Goal: Task Accomplishment & Management: Manage account settings

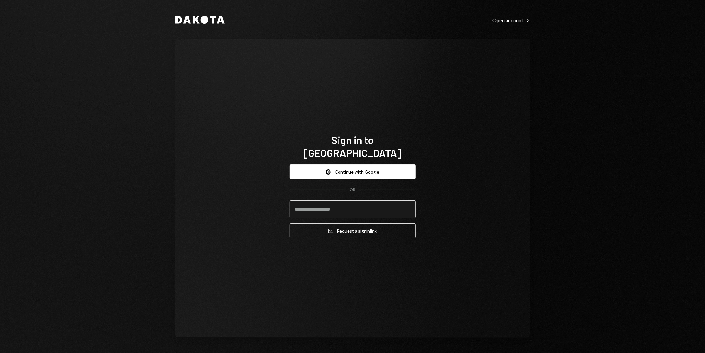
click at [353, 201] on input "email" at bounding box center [353, 209] width 126 height 18
type input "**********"
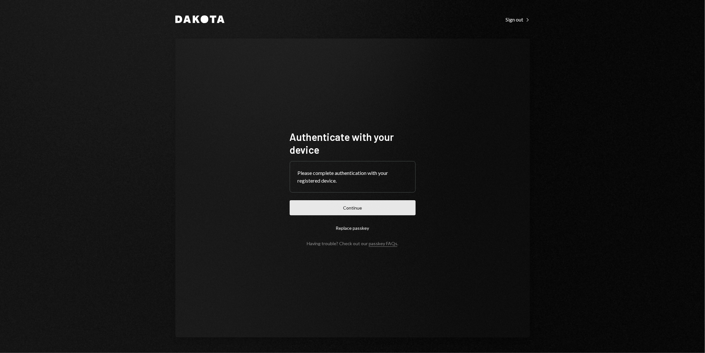
click at [376, 209] on button "Continue" at bounding box center [353, 207] width 126 height 15
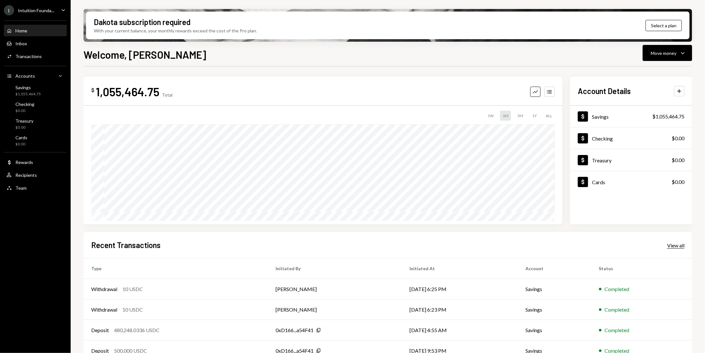
click at [668, 246] on div "View all" at bounding box center [675, 245] width 17 height 6
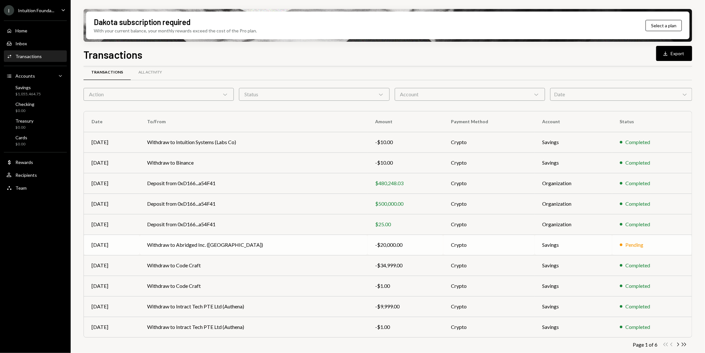
scroll to position [12, 0]
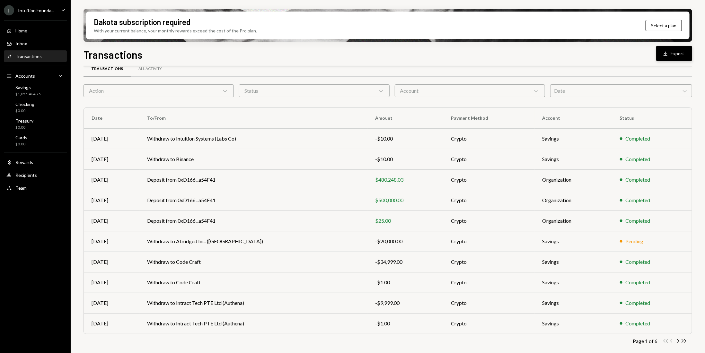
click at [664, 54] on icon "Download" at bounding box center [665, 53] width 6 height 6
